Goal: Check status: Check status

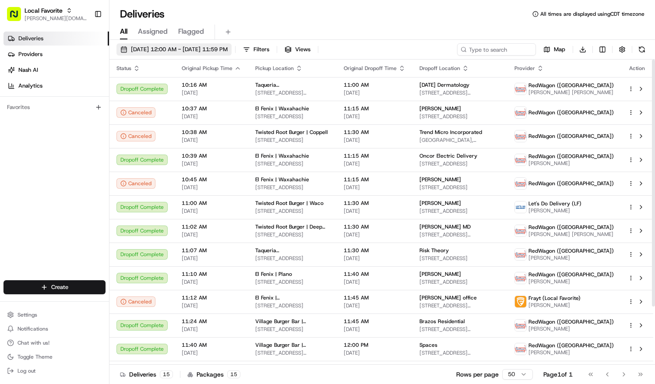
click at [228, 47] on span "[DATE] 12:00 AM - [DATE] 11:59 PM" at bounding box center [179, 50] width 97 height 8
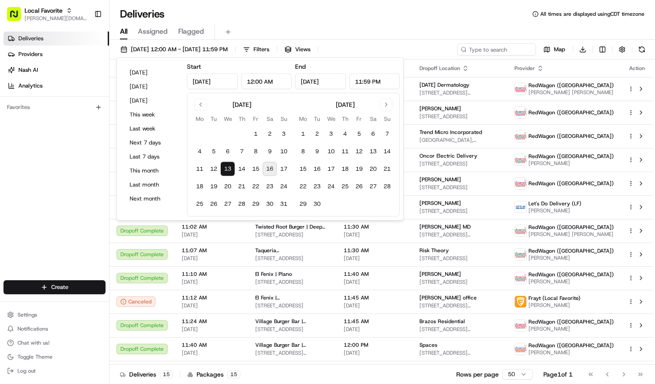
click at [271, 167] on button "16" at bounding box center [270, 169] width 14 height 14
type input "[DATE]"
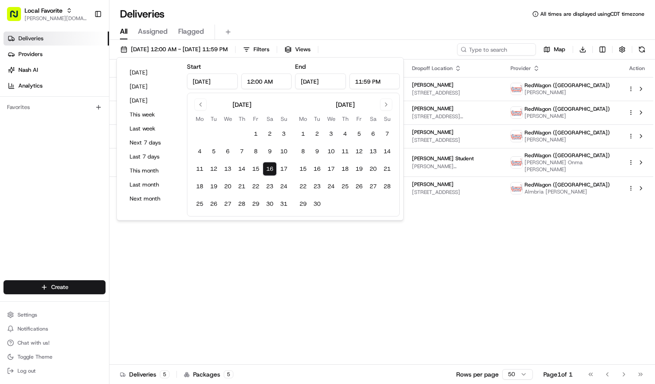
click at [363, 17] on div "Deliveries All times are displayed using CDT timezone" at bounding box center [382, 14] width 546 height 14
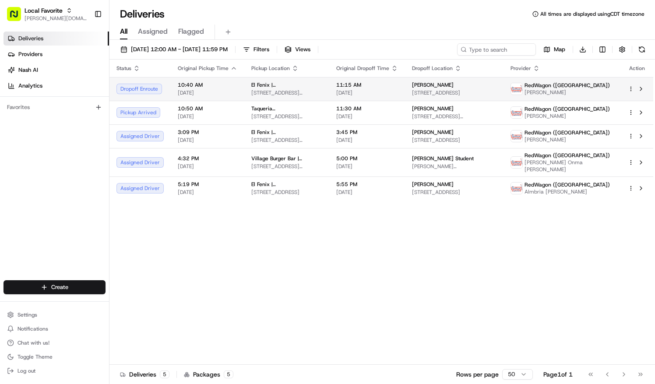
click at [131, 91] on div "Dropoff Enroute" at bounding box center [139, 89] width 47 height 11
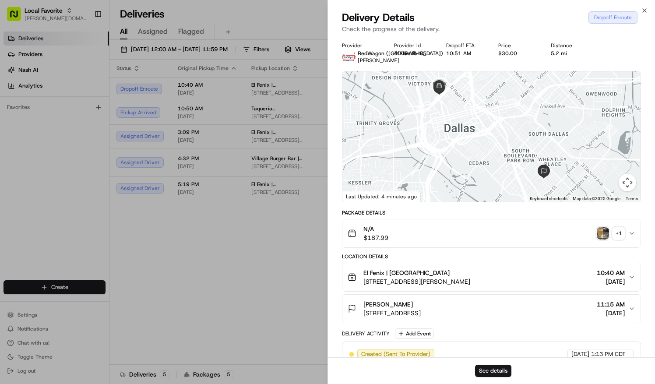
click at [642, 14] on div "Delivery Details Dropoff Enroute Check the progress of the delivery." at bounding box center [491, 24] width 327 height 26
click at [646, 7] on icon "button" at bounding box center [644, 10] width 7 height 7
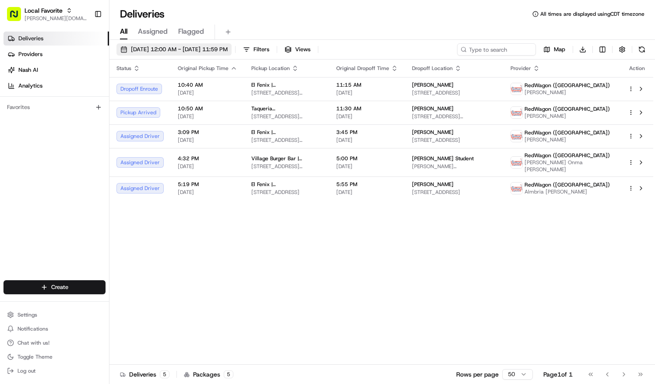
click at [204, 46] on span "[DATE] 12:00 AM - [DATE] 11:59 PM" at bounding box center [179, 50] width 97 height 8
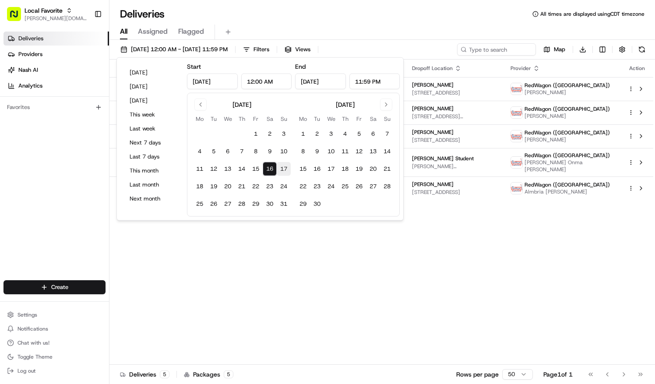
click at [283, 167] on button "17" at bounding box center [284, 169] width 14 height 14
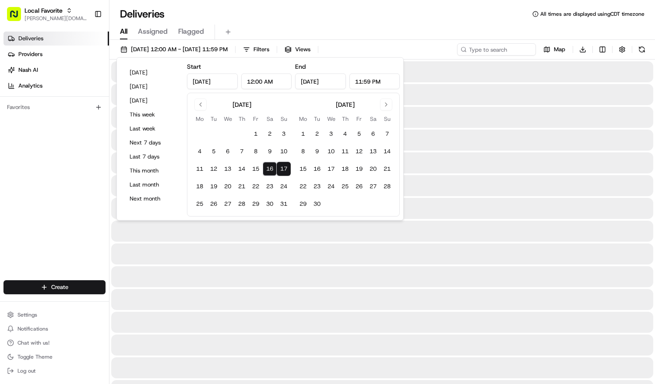
type input "[DATE]"
click at [283, 167] on button "17" at bounding box center [284, 169] width 14 height 14
type input "[DATE]"
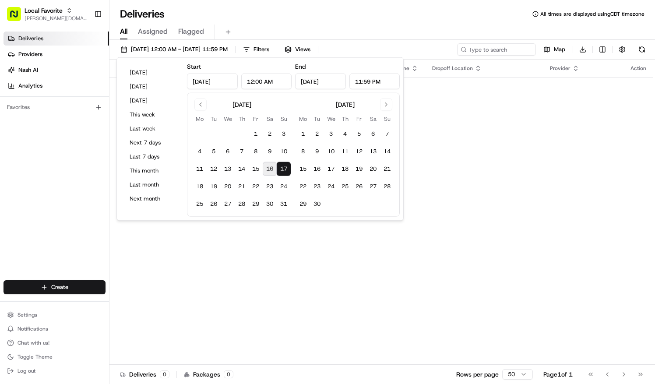
click at [336, 18] on div "Deliveries All times are displayed using CDT timezone" at bounding box center [382, 14] width 546 height 14
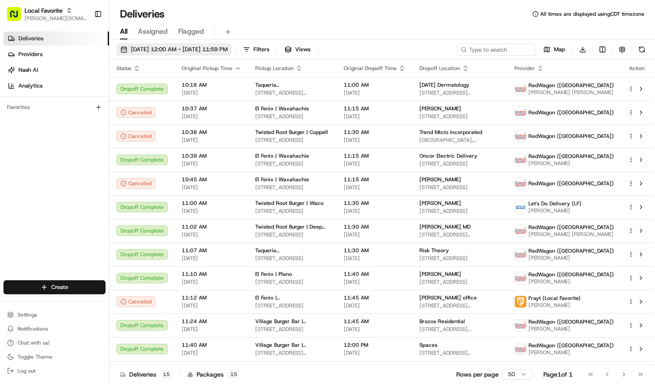
click at [195, 44] on button "[DATE] 12:00 AM - [DATE] 11:59 PM" at bounding box center [173, 49] width 115 height 12
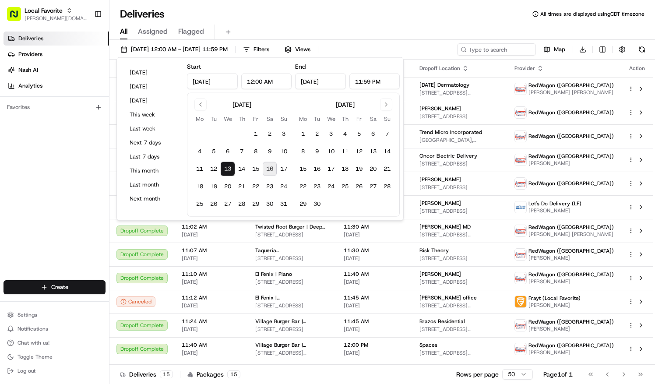
click at [271, 165] on button "16" at bounding box center [270, 169] width 14 height 14
type input "[DATE]"
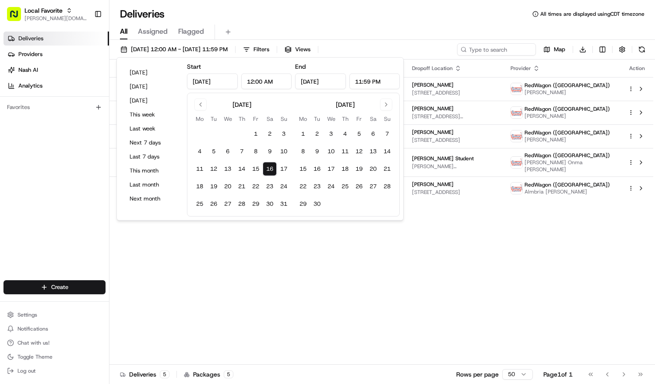
click at [343, 20] on div "Deliveries All times are displayed using CDT timezone" at bounding box center [382, 14] width 546 height 14
